Goal: Find specific page/section: Find specific page/section

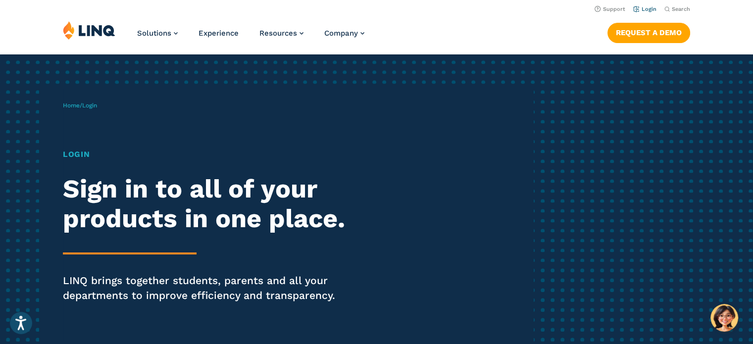
click at [652, 9] on link "Login" at bounding box center [644, 9] width 23 height 6
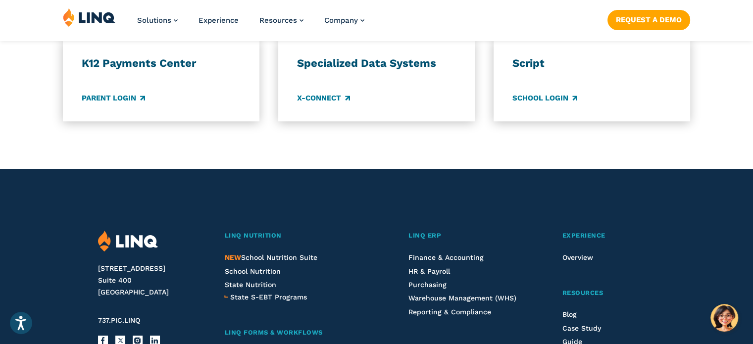
scroll to position [901, 0]
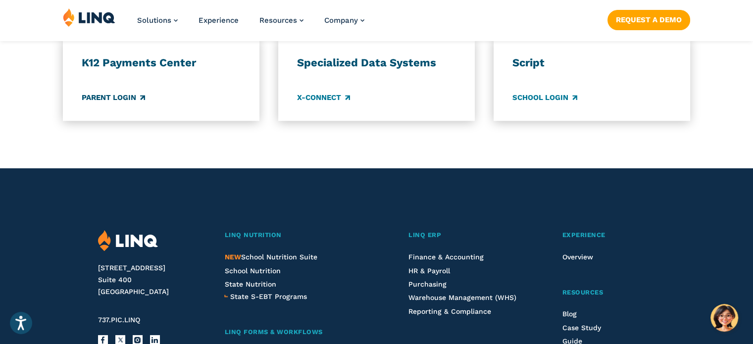
click at [120, 95] on link "Parent Login" at bounding box center [113, 97] width 63 height 11
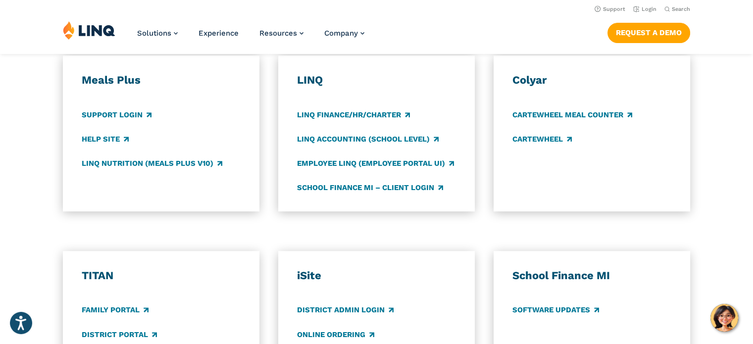
scroll to position [541, 0]
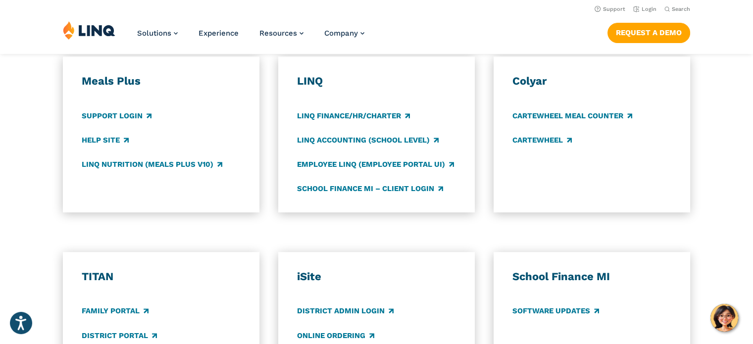
click at [186, 158] on div "Meals Plus Support Login Help Site LINQ Nutrition (Meals Plus v10)" at bounding box center [161, 134] width 159 height 120
click at [189, 170] on link "LINQ Nutrition (Meals Plus v10)" at bounding box center [152, 164] width 141 height 11
